Goal: Task Accomplishment & Management: Use online tool/utility

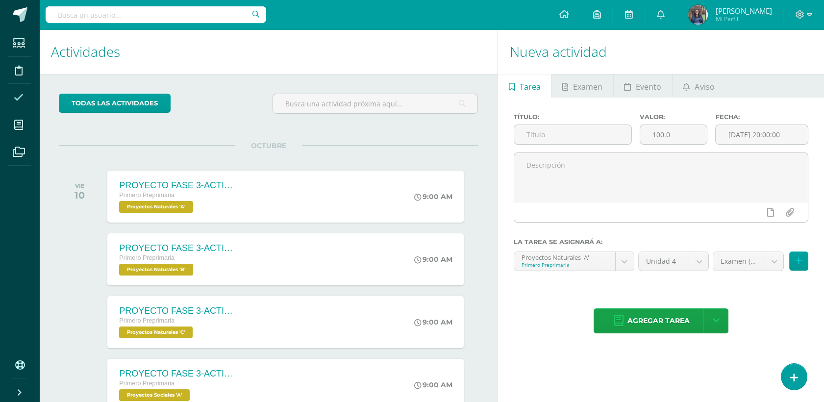
click at [14, 101] on icon at bounding box center [19, 98] width 10 height 10
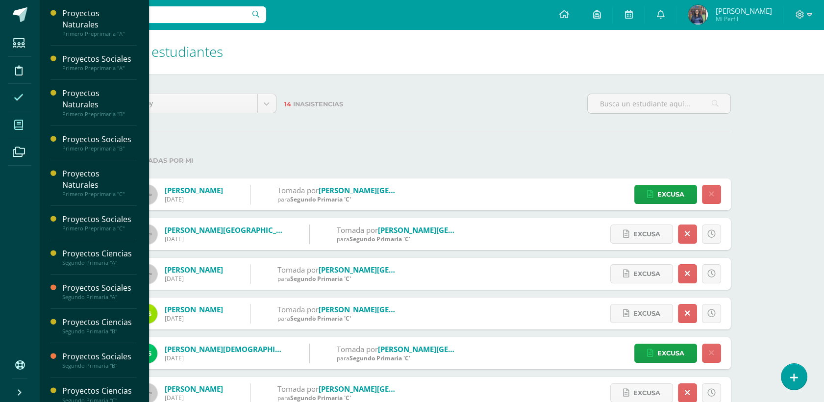
click at [14, 120] on icon at bounding box center [18, 125] width 9 height 10
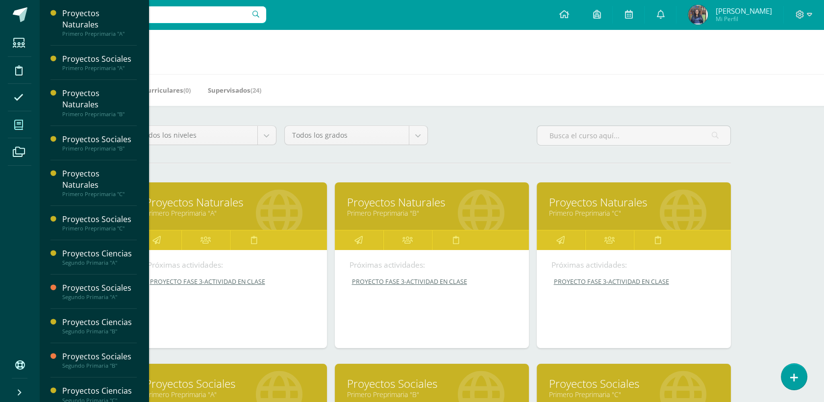
click at [225, 212] on link "Primero Preprimaria "A"" at bounding box center [230, 212] width 170 height 9
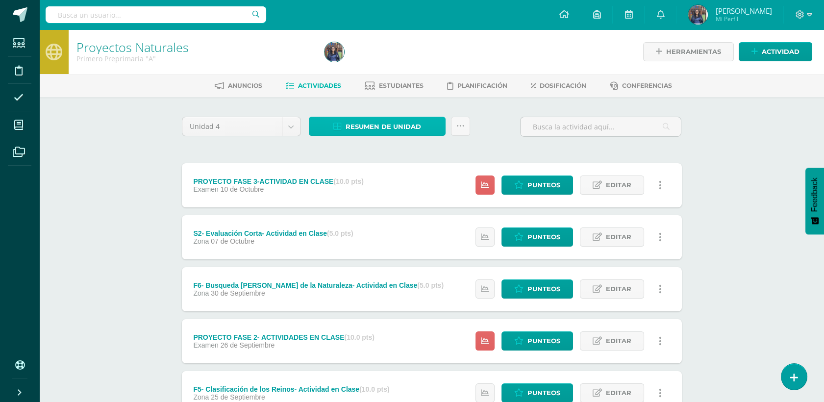
click at [377, 118] on span "Resumen de unidad" at bounding box center [384, 127] width 76 height 18
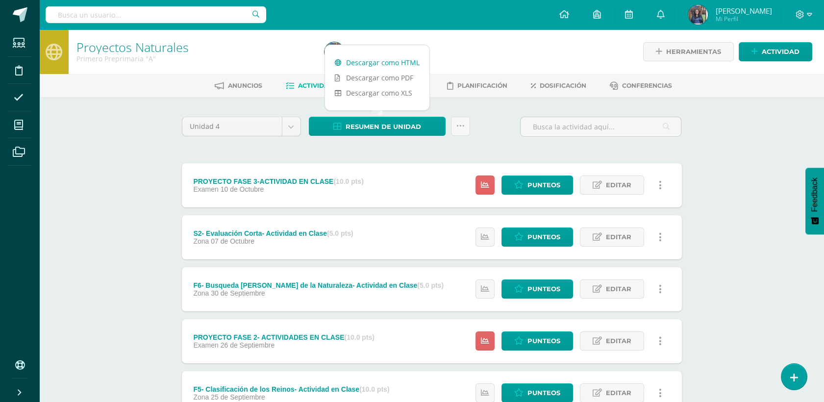
click at [397, 63] on link "Descargar como HTML" at bounding box center [377, 62] width 104 height 15
click at [706, 158] on div "Proyectos Naturales Primero Preprimaria "A" Herramientas Detalle de asistencias…" at bounding box center [431, 383] width 785 height 708
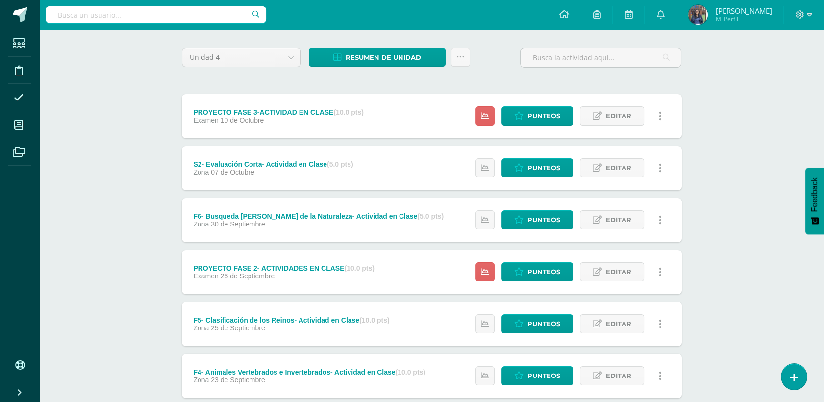
scroll to position [73, 0]
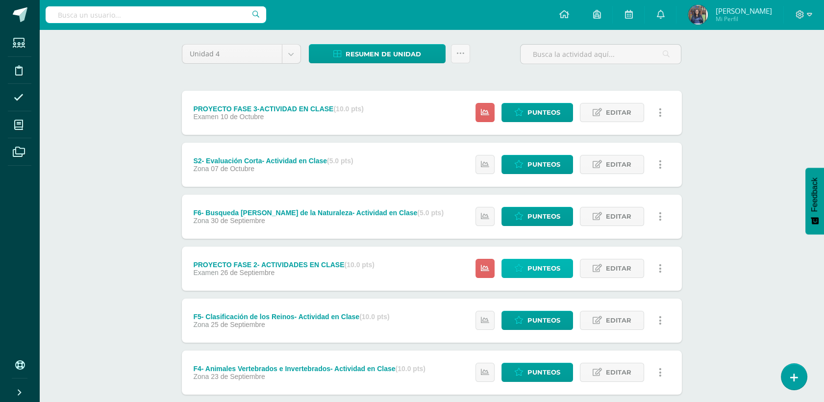
click at [554, 265] on span "Punteos" at bounding box center [544, 268] width 33 height 18
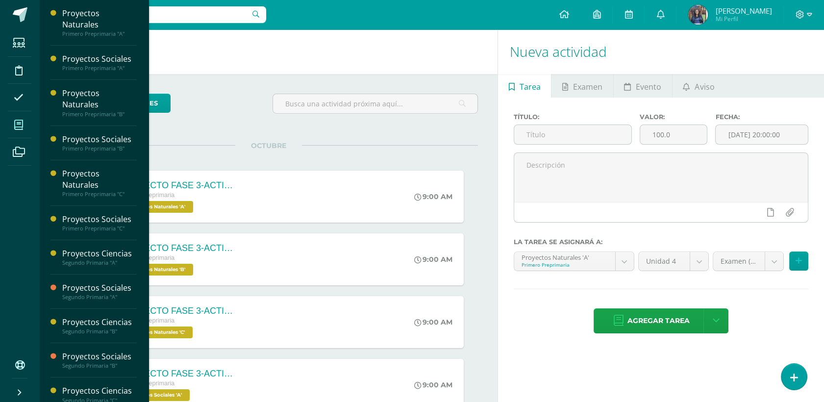
click at [25, 127] on span at bounding box center [19, 125] width 22 height 22
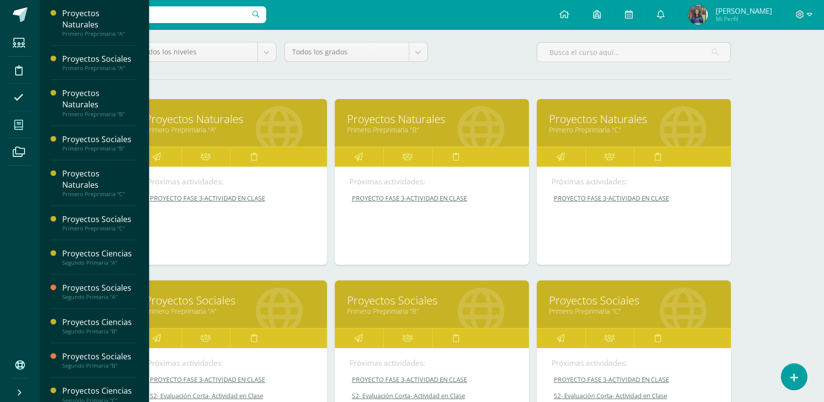
scroll to position [86, 0]
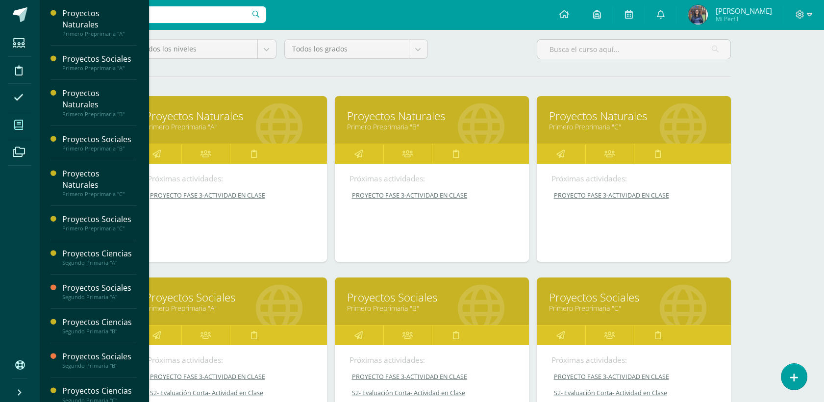
click at [223, 305] on link "Proyectos Sociales" at bounding box center [230, 297] width 170 height 15
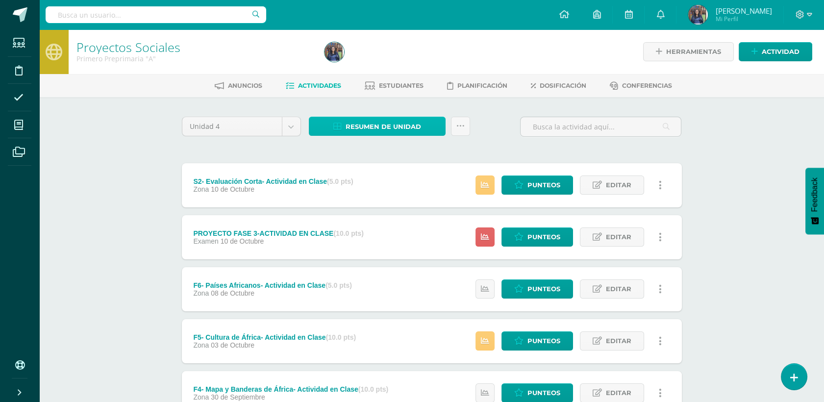
click at [433, 125] on link "Resumen de unidad" at bounding box center [377, 126] width 137 height 19
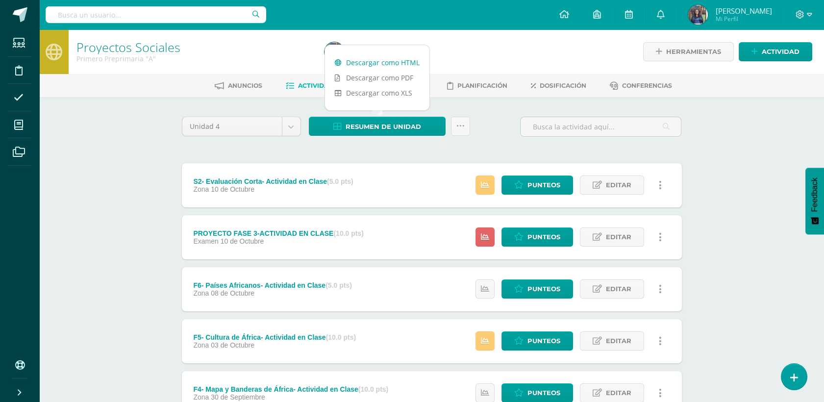
click at [396, 57] on link "Descargar como HTML" at bounding box center [377, 62] width 104 height 15
click at [716, 97] on div "Proyectos Sociales Primero Preprimaria "A" Herramientas Detalle de asistencias …" at bounding box center [431, 383] width 785 height 708
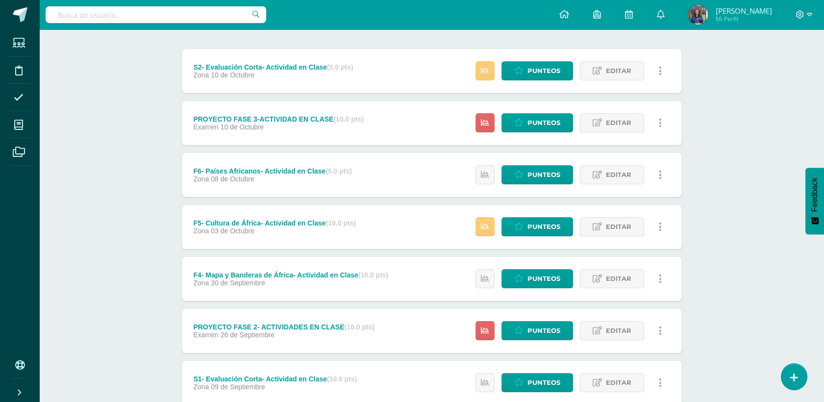
scroll to position [122, 0]
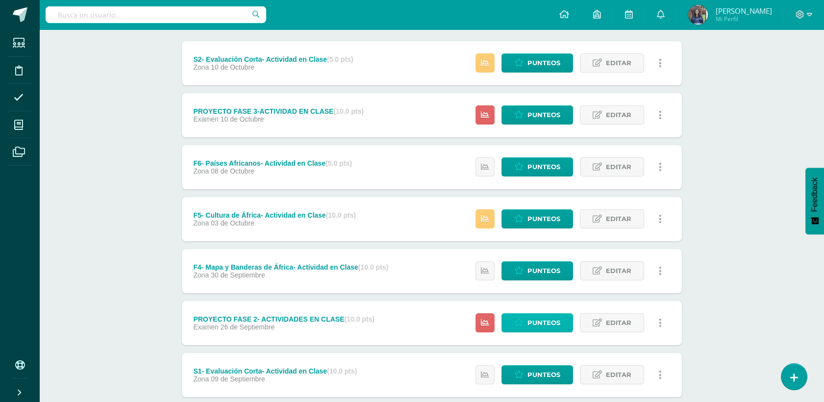
click at [527, 317] on link "Punteos" at bounding box center [538, 322] width 72 height 19
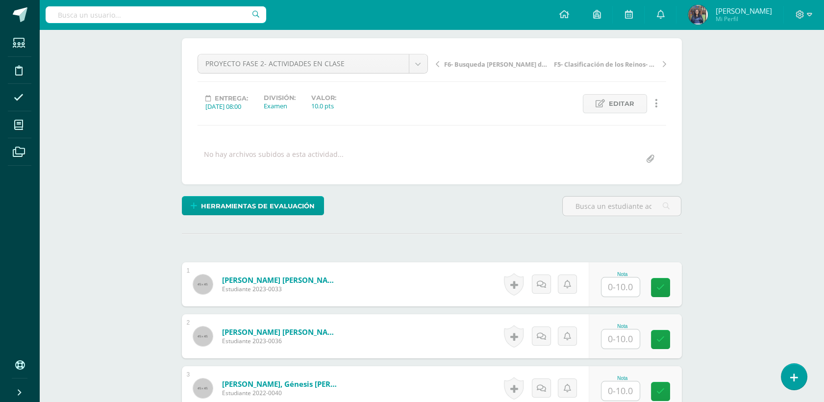
scroll to position [78, 0]
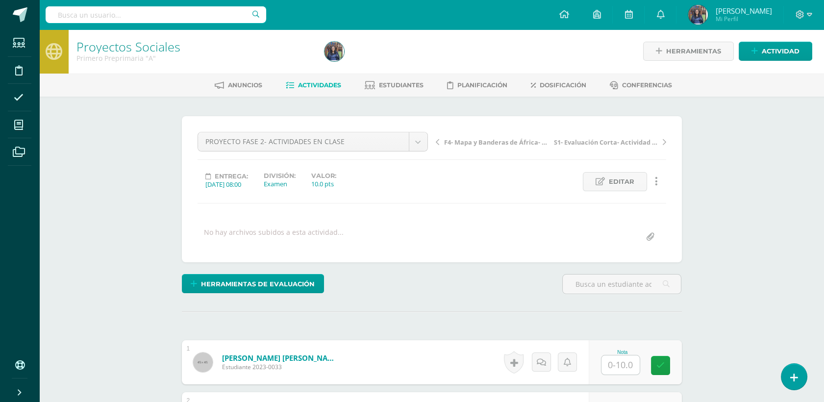
scroll to position [1, 0]
